Goal: Task Accomplishment & Management: Manage account settings

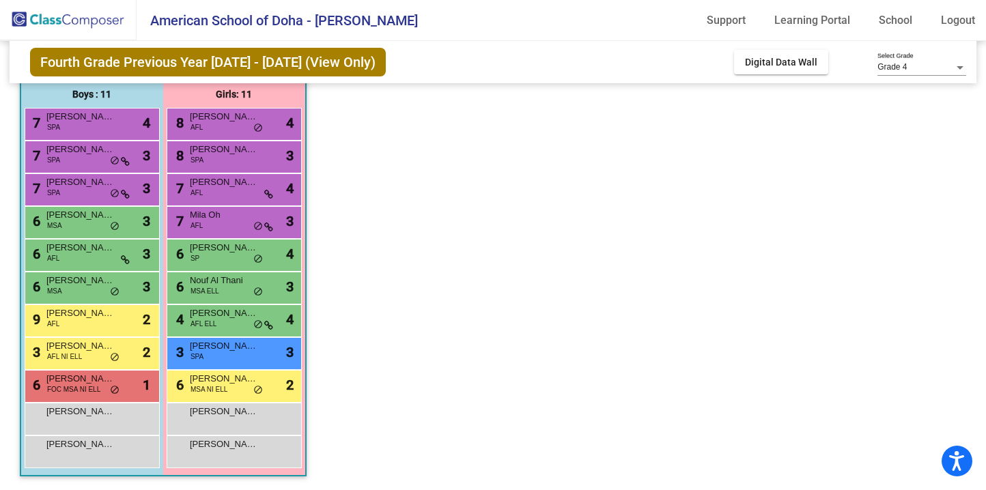
scroll to position [109, 0]
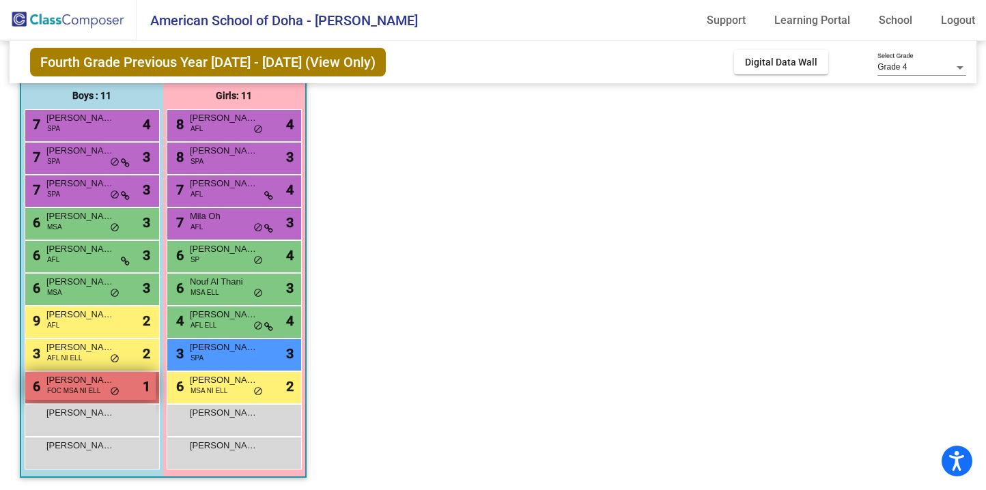
click at [67, 384] on span "[PERSON_NAME]" at bounding box center [80, 381] width 68 height 14
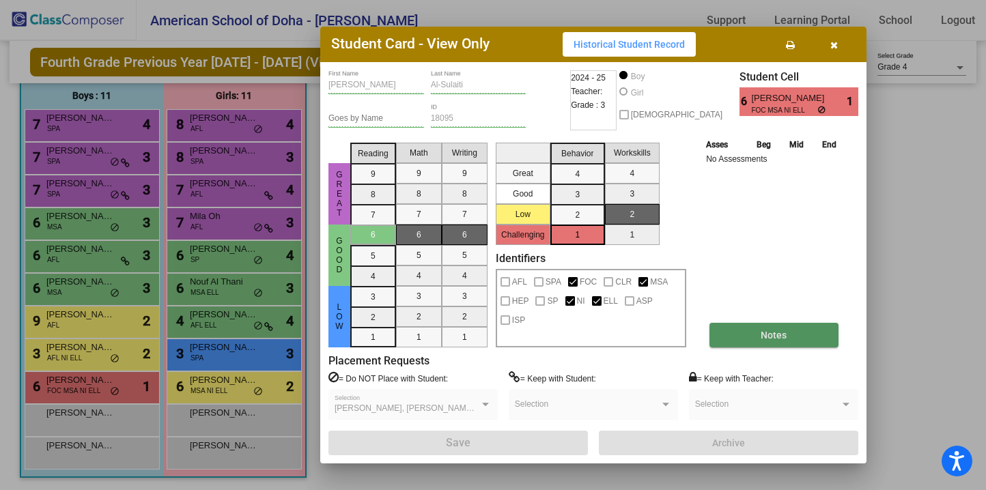
click at [790, 332] on button "Notes" at bounding box center [773, 335] width 129 height 25
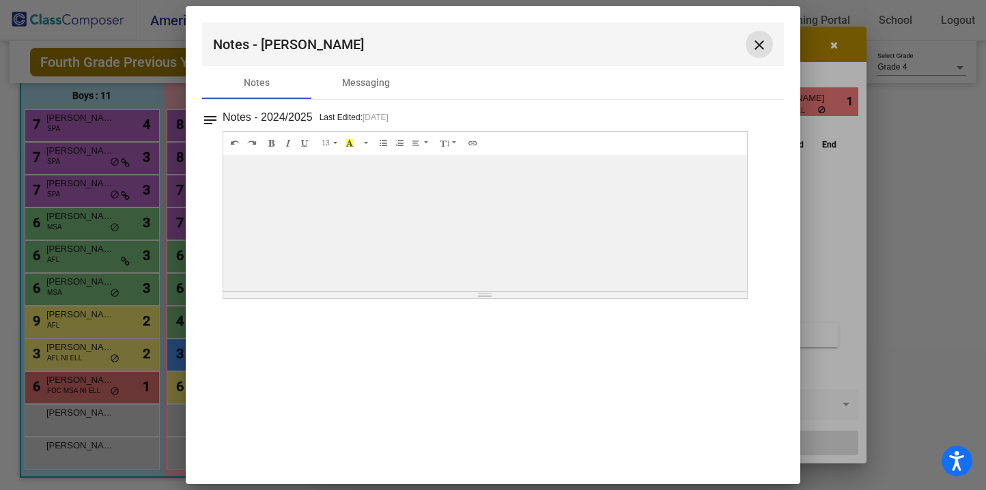
click at [760, 47] on mat-icon "close" at bounding box center [759, 45] width 16 height 16
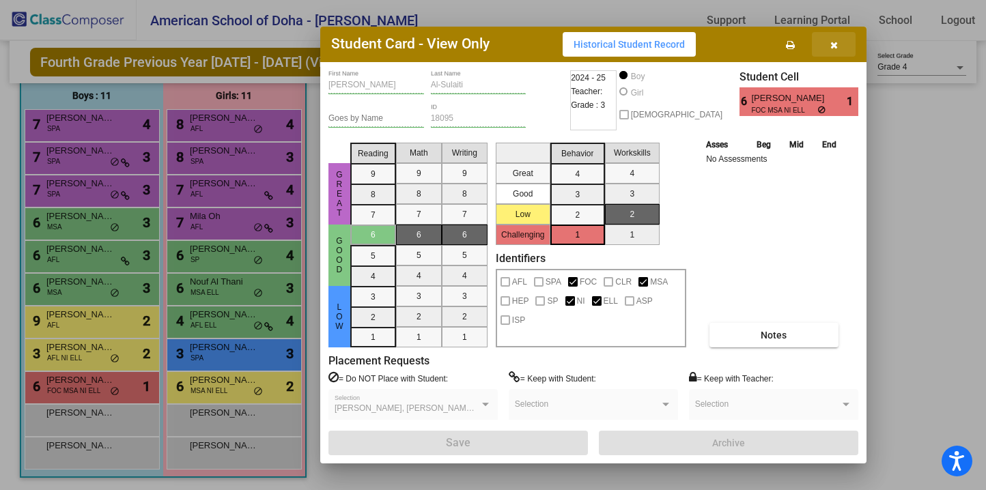
click at [830, 40] on icon "button" at bounding box center [834, 45] width 8 height 10
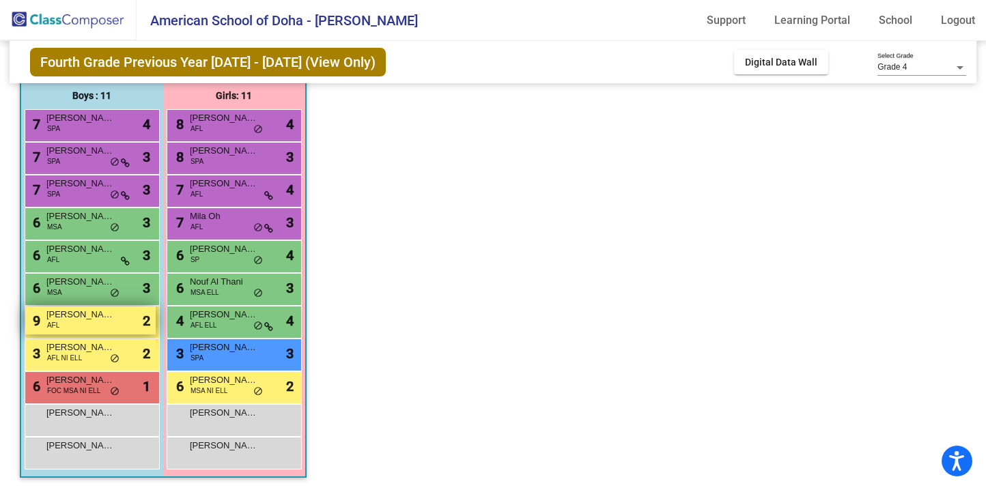
click at [92, 322] on div "9 [PERSON_NAME] -[PERSON_NAME] AFL lock do_not_disturb_alt 2" at bounding box center [90, 321] width 130 height 28
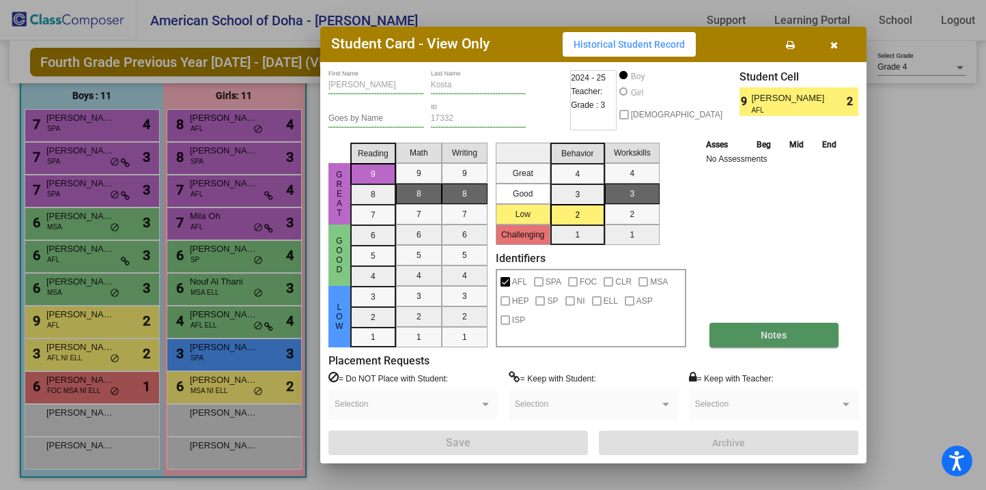
click at [799, 334] on button "Notes" at bounding box center [773, 335] width 129 height 25
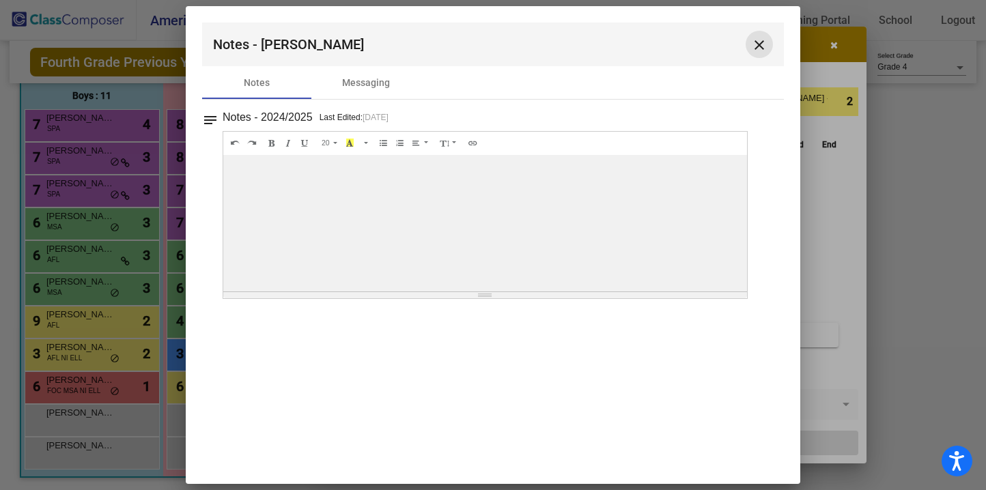
click at [759, 46] on mat-icon "close" at bounding box center [759, 45] width 16 height 16
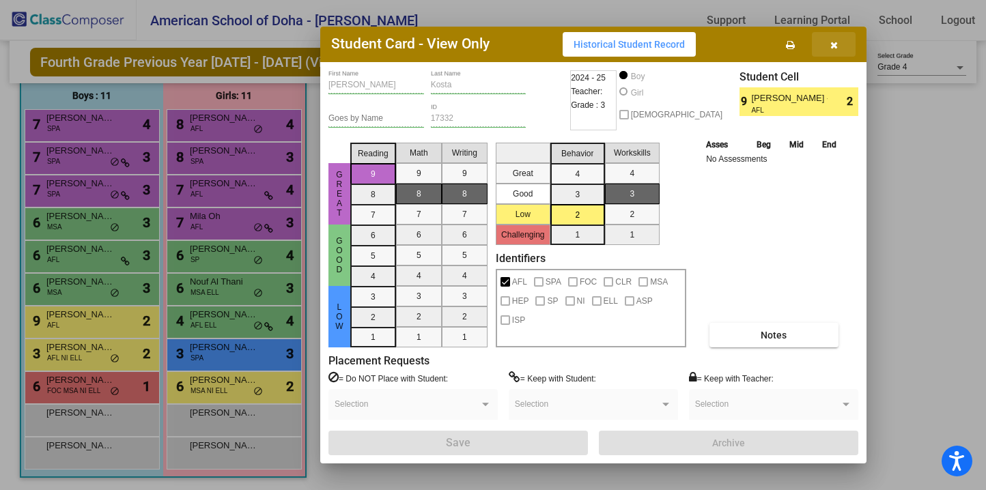
click at [833, 46] on icon "button" at bounding box center [834, 45] width 8 height 10
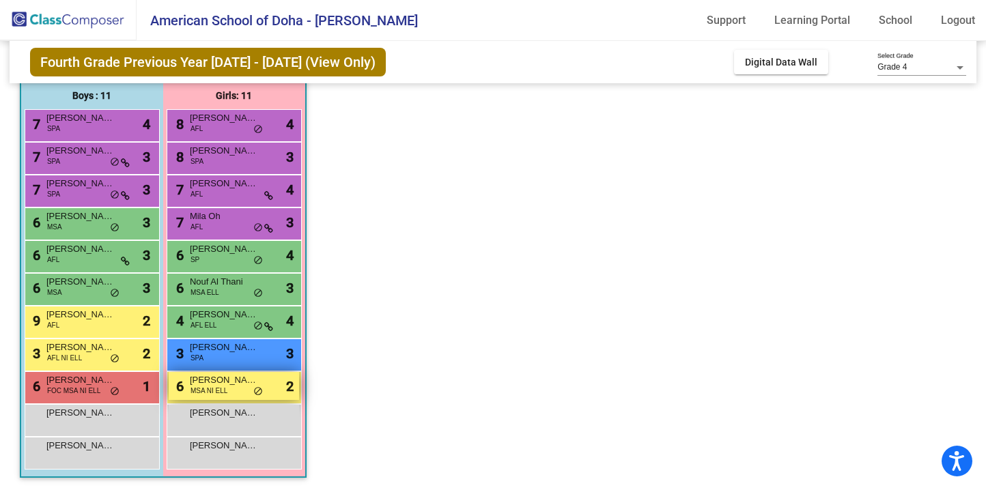
click at [238, 382] on span "[PERSON_NAME]" at bounding box center [224, 381] width 68 height 14
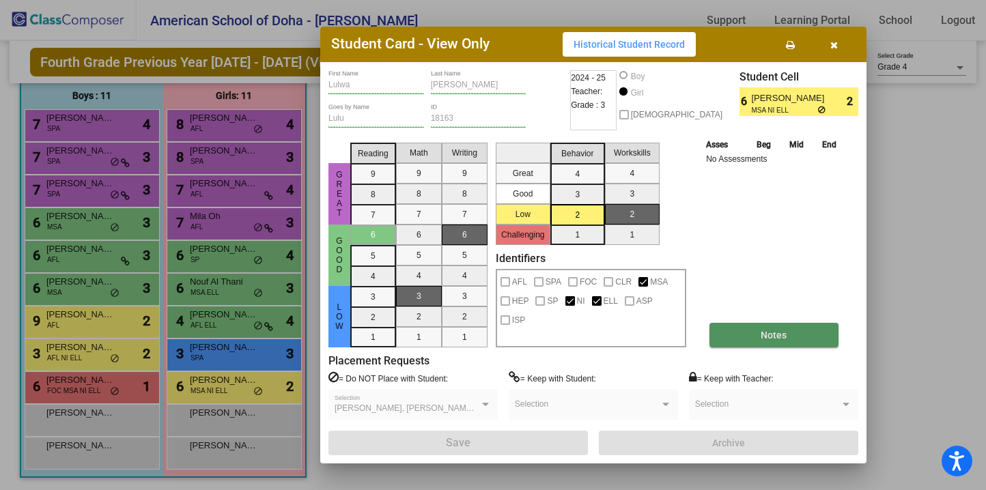
click at [774, 339] on span "Notes" at bounding box center [774, 335] width 26 height 11
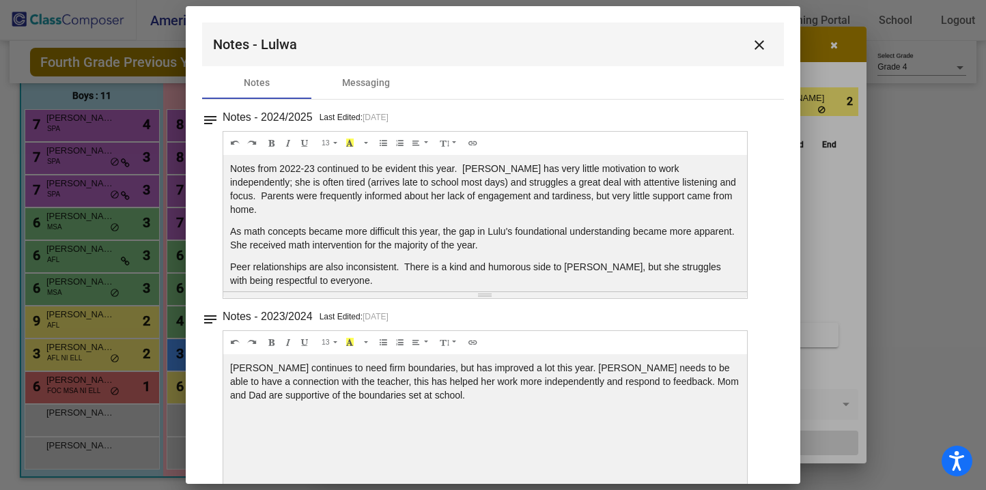
click at [752, 40] on mat-icon "close" at bounding box center [759, 45] width 16 height 16
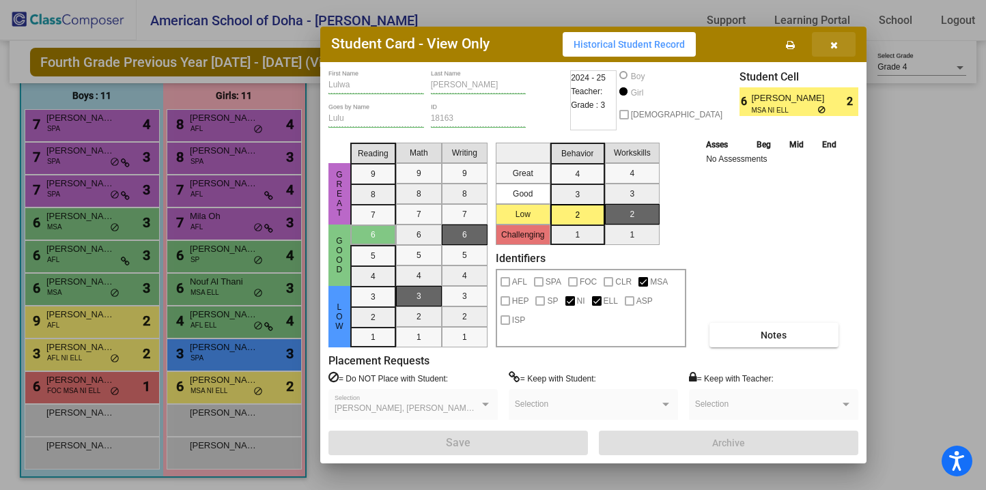
click at [837, 44] on button "button" at bounding box center [834, 44] width 44 height 25
